Goal: Information Seeking & Learning: Learn about a topic

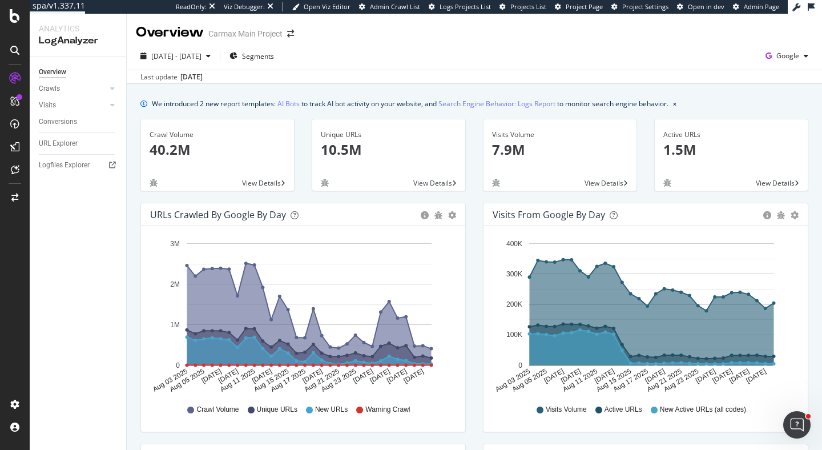
scroll to position [366, 0]
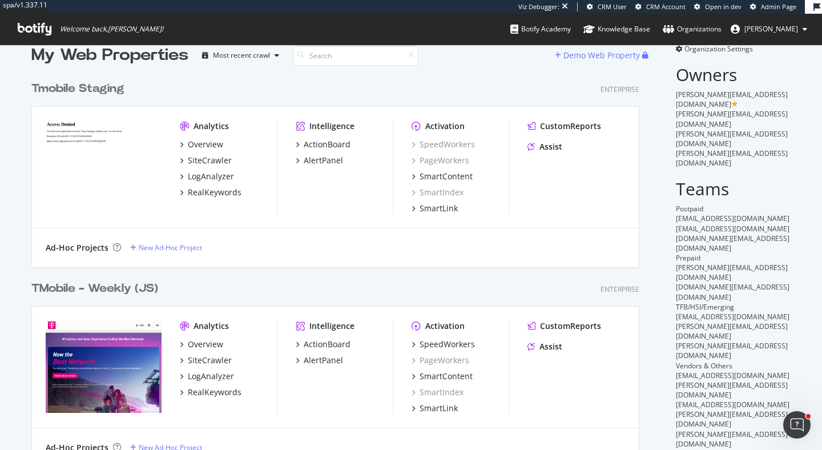
scroll to position [33, 0]
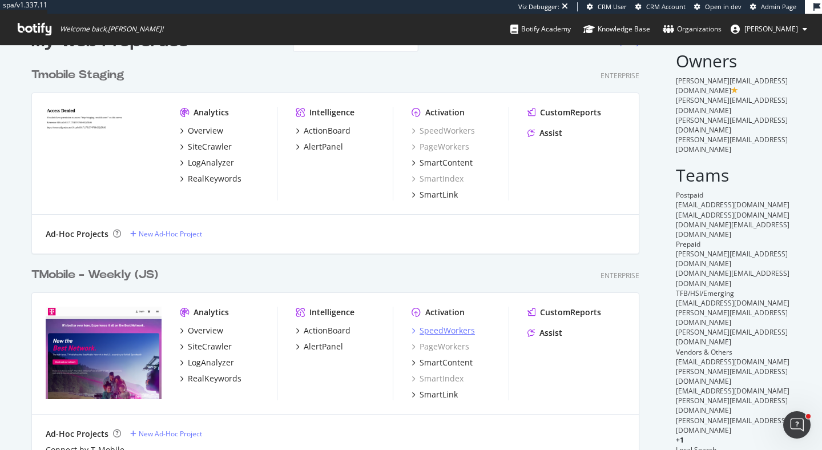
click at [430, 329] on div "SpeedWorkers" at bounding box center [447, 330] width 55 height 11
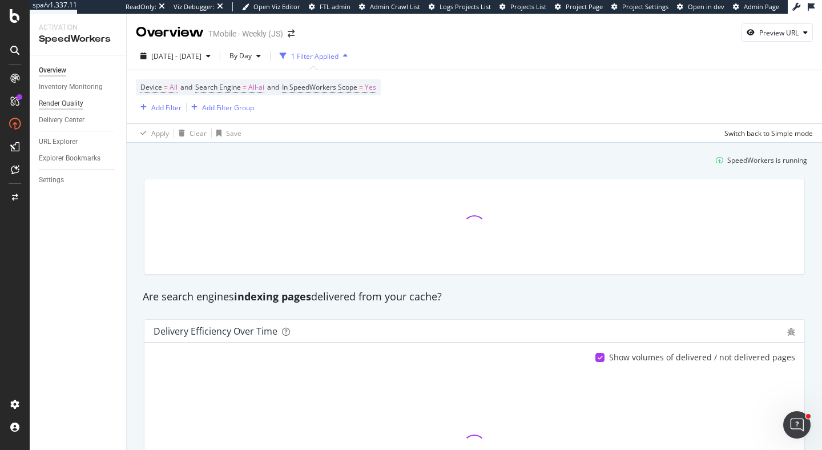
click at [67, 107] on div "Render Quality" at bounding box center [61, 104] width 45 height 12
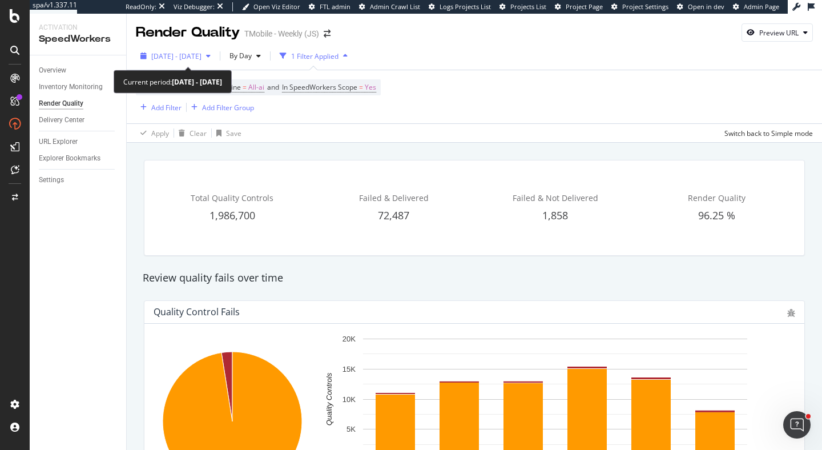
click at [196, 58] on span "2025 Aug. 7th - Sep. 3rd" at bounding box center [176, 56] width 50 height 10
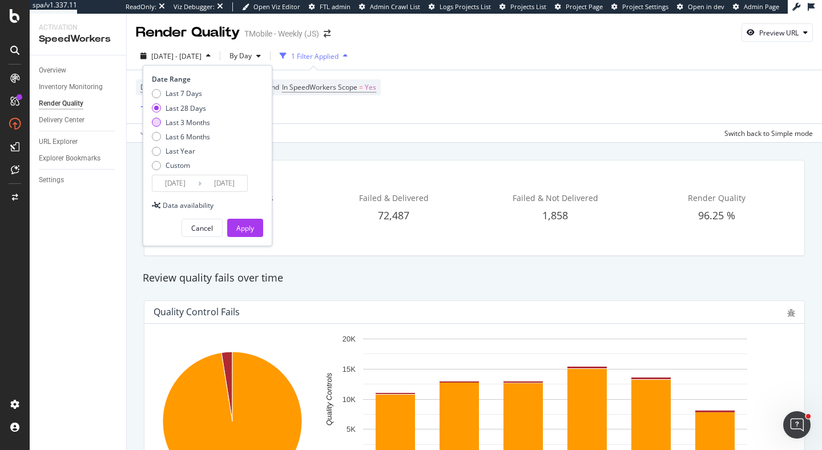
click at [200, 120] on div "Last 3 Months" at bounding box center [188, 123] width 45 height 10
type input "2025/06/04"
click at [250, 226] on div "Apply" at bounding box center [245, 228] width 18 height 10
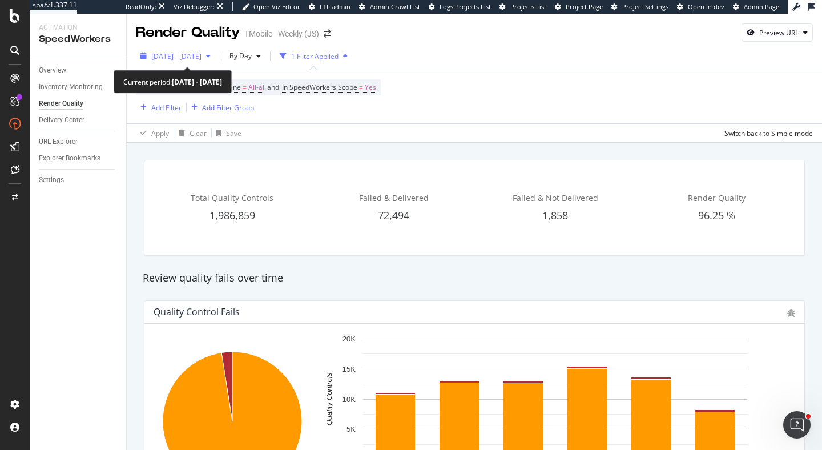
click at [191, 56] on span "2025 Jun. 4th - Sep. 3rd" at bounding box center [176, 56] width 50 height 10
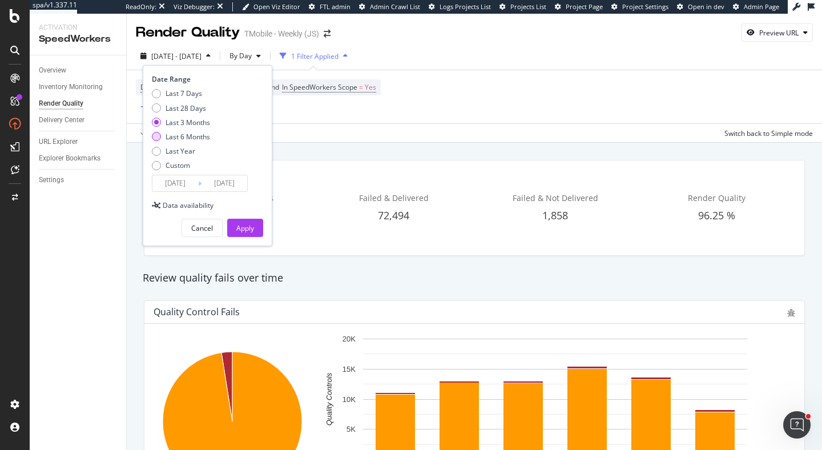
click at [192, 134] on div "Last 6 Months" at bounding box center [188, 137] width 45 height 10
type input "2025/03/04"
click at [248, 228] on div "Apply" at bounding box center [245, 228] width 18 height 10
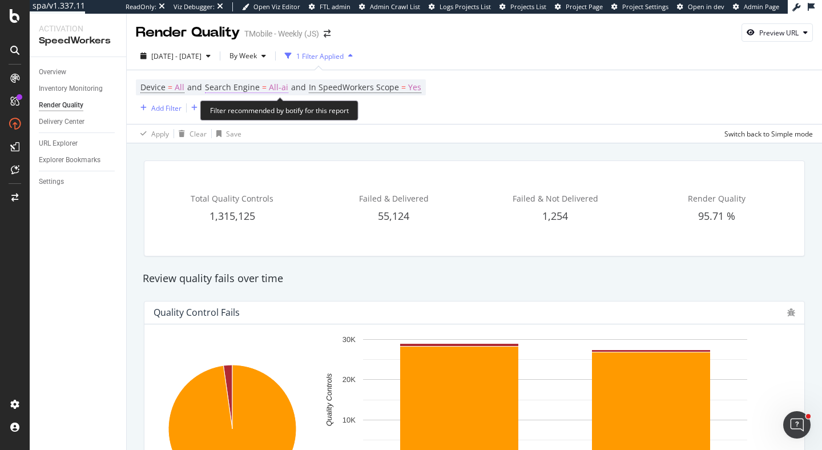
click at [272, 88] on span "All-ai" at bounding box center [278, 87] width 19 height 16
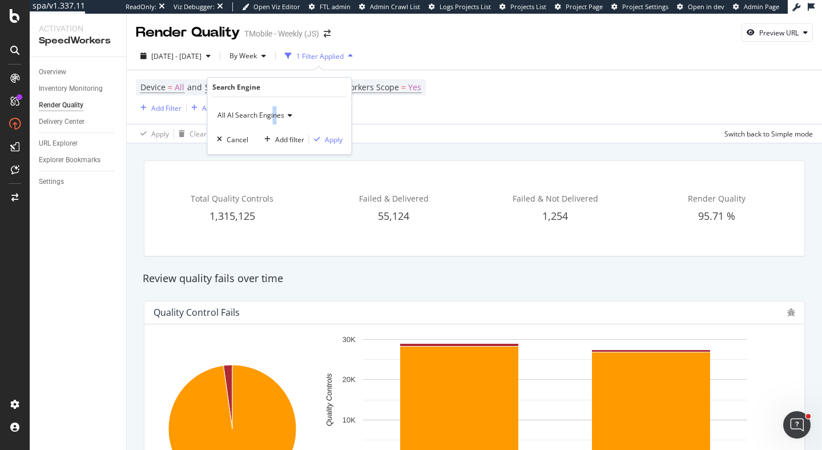
click at [274, 116] on span "All AI Search Engines" at bounding box center [251, 115] width 67 height 10
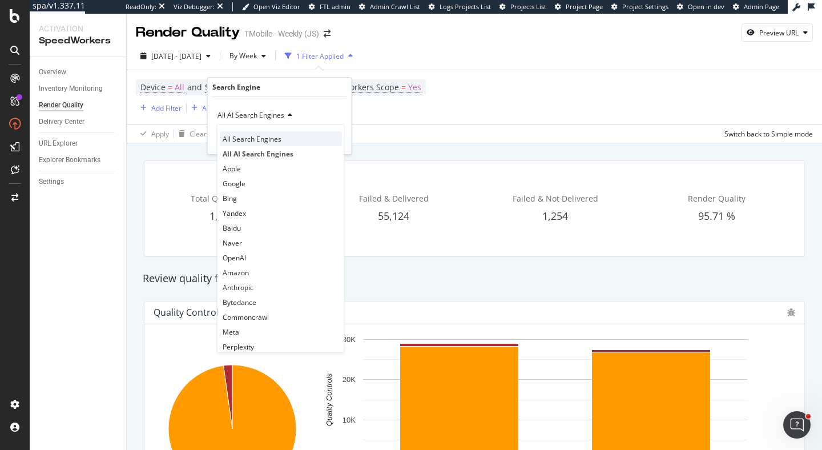
click at [259, 137] on span "All Search Engines" at bounding box center [252, 139] width 59 height 10
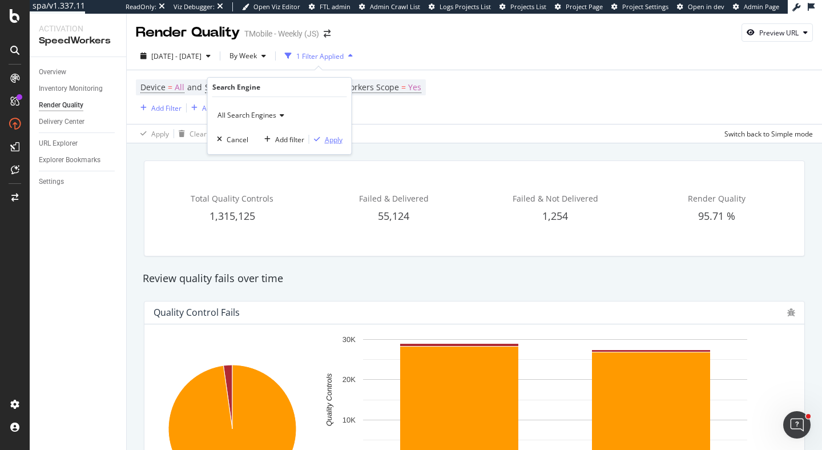
click at [339, 139] on div "Apply" at bounding box center [334, 140] width 18 height 10
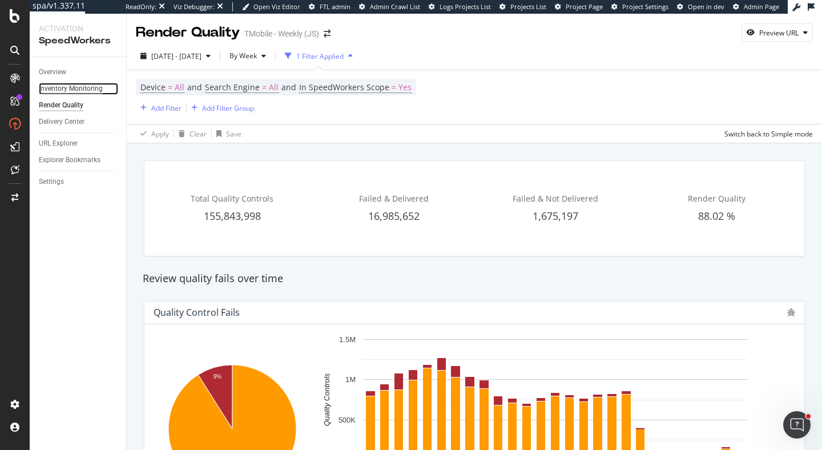
click at [79, 85] on div "Inventory Monitoring" at bounding box center [71, 89] width 64 height 12
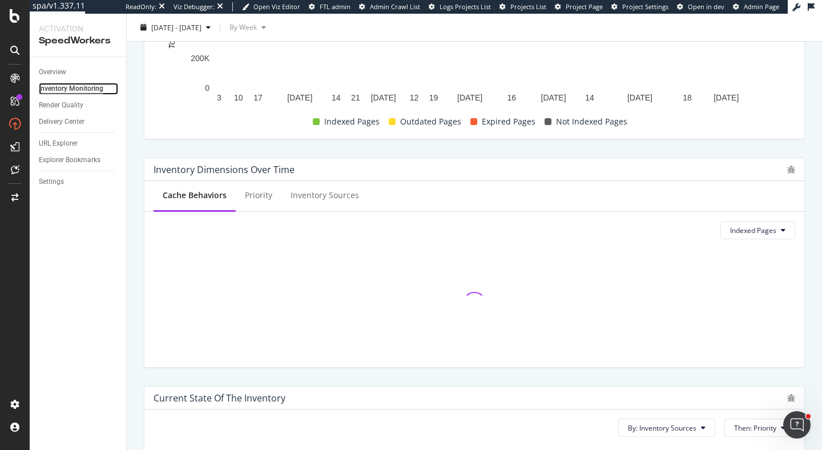
scroll to position [264, 0]
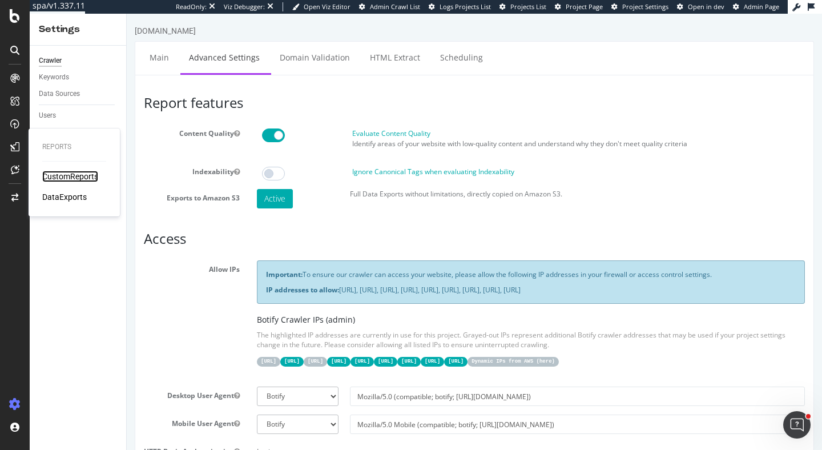
click at [62, 171] on div "CustomReports" at bounding box center [70, 176] width 56 height 11
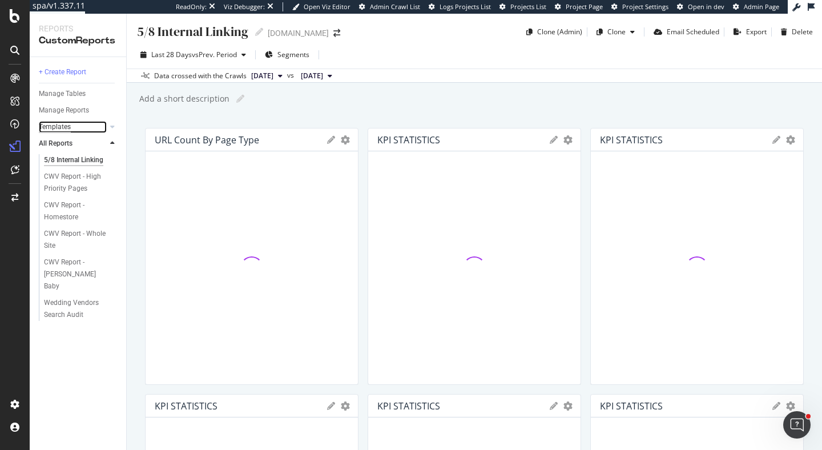
click at [59, 129] on div "Templates" at bounding box center [55, 127] width 32 height 12
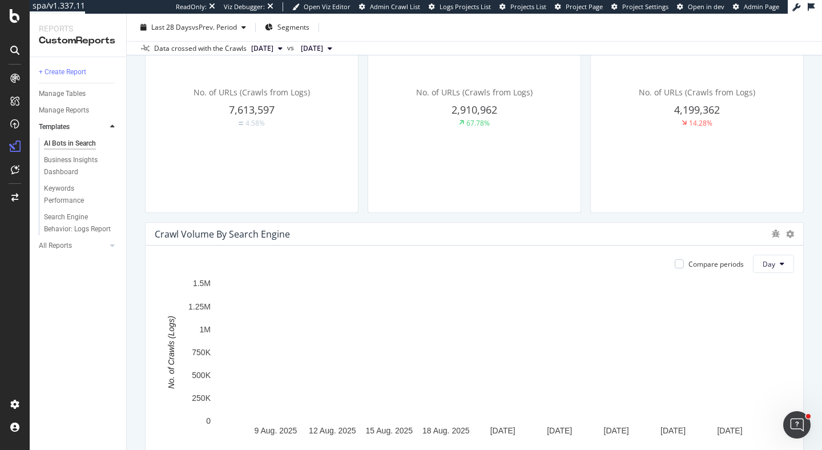
scroll to position [396, 0]
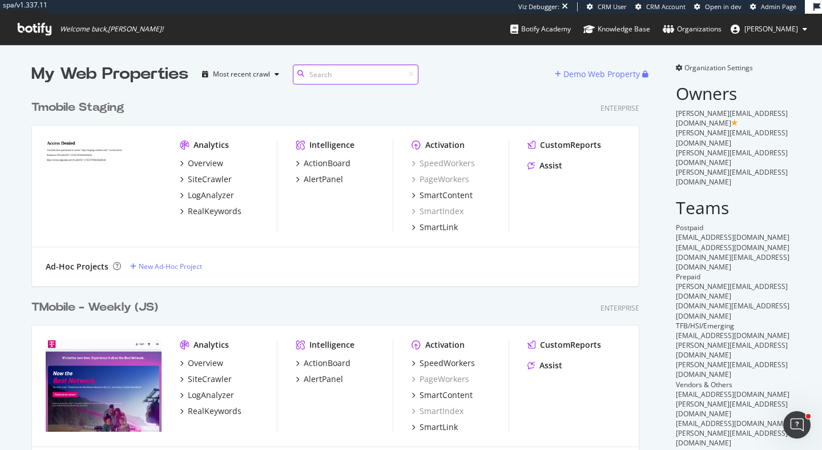
scroll to position [111, 0]
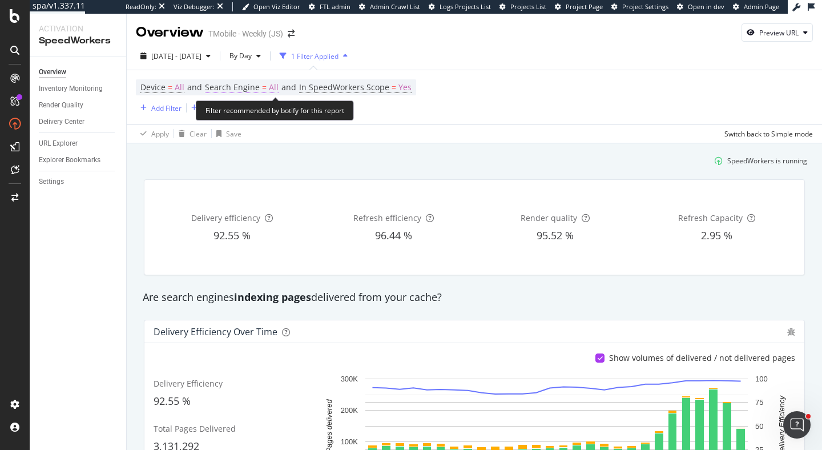
click at [246, 87] on span "Search Engine" at bounding box center [232, 87] width 55 height 11
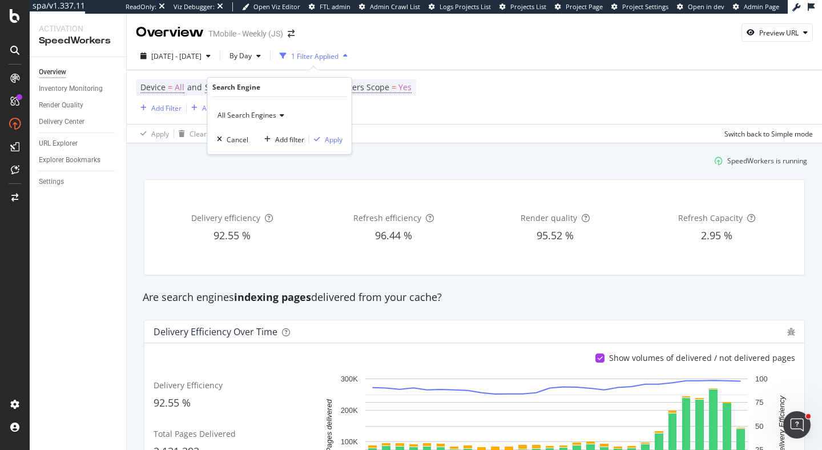
click at [262, 114] on span "All Search Engines" at bounding box center [247, 115] width 59 height 10
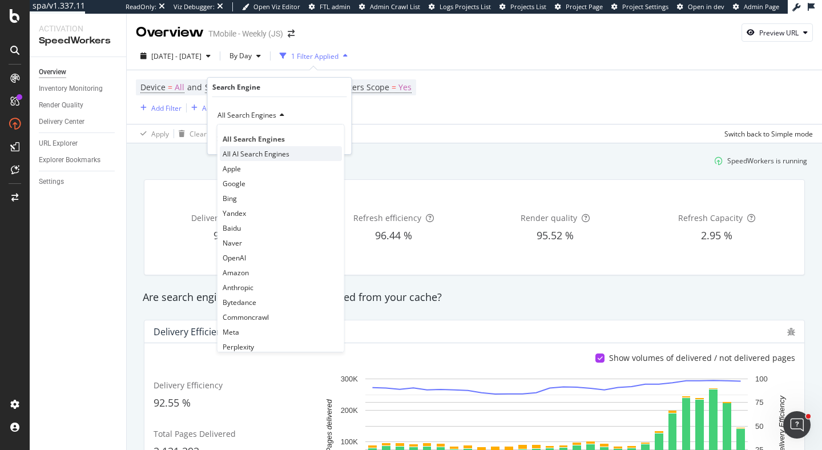
click at [261, 157] on span "All AI Search Engines" at bounding box center [256, 154] width 67 height 10
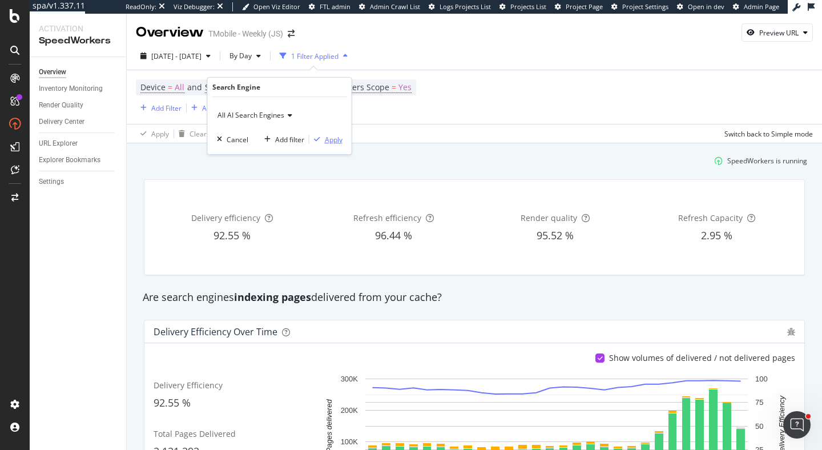
click at [340, 136] on div "Apply" at bounding box center [334, 140] width 18 height 10
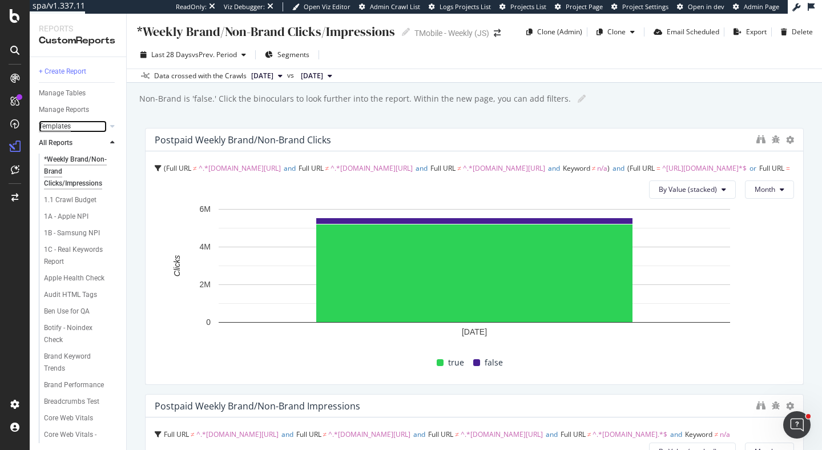
click at [60, 126] on div "Templates" at bounding box center [55, 127] width 32 height 12
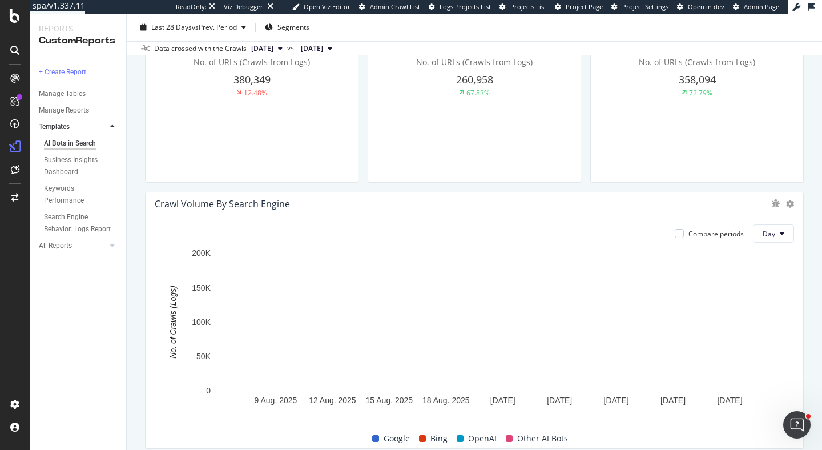
scroll to position [469, 0]
